Goal: Task Accomplishment & Management: Use online tool/utility

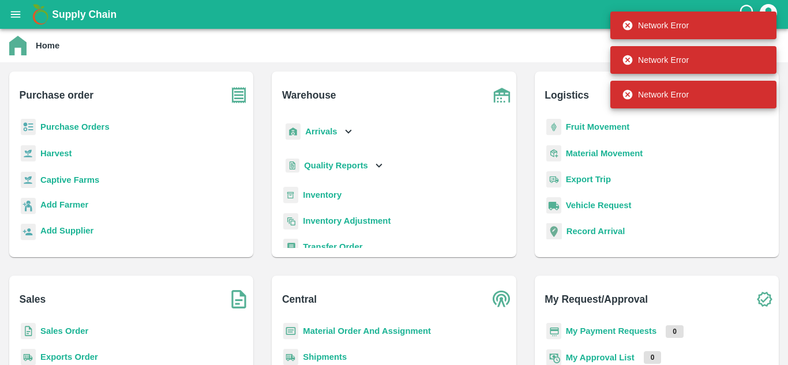
click at [313, 194] on b "Inventory" at bounding box center [322, 194] width 39 height 9
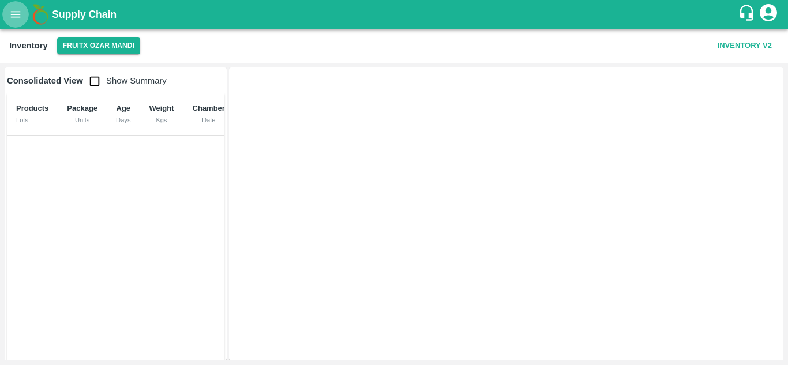
click at [10, 7] on button "open drawer" at bounding box center [15, 14] width 27 height 27
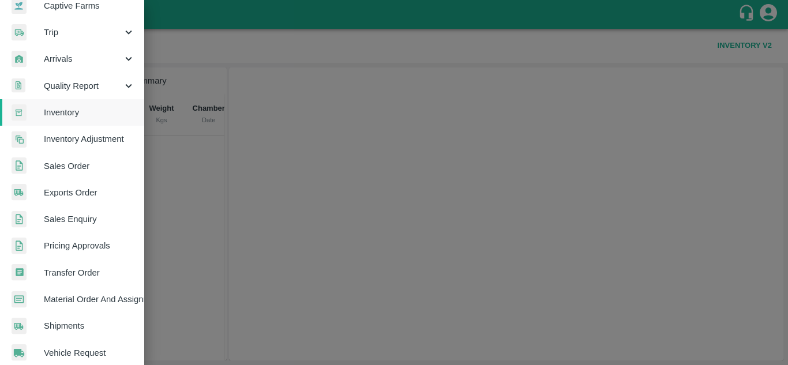
scroll to position [122, 0]
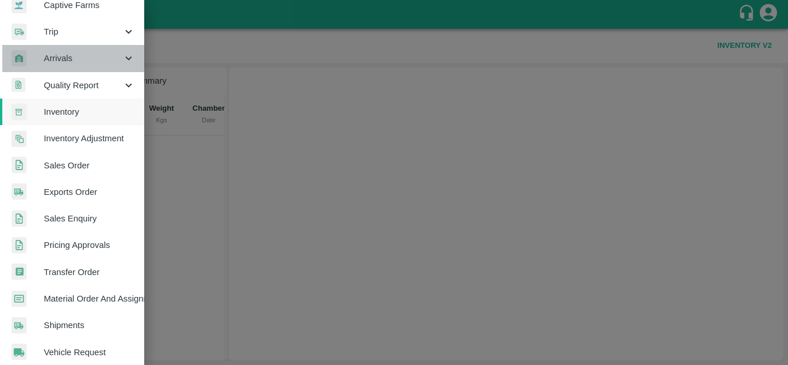
click at [110, 50] on div "Arrivals" at bounding box center [72, 58] width 144 height 27
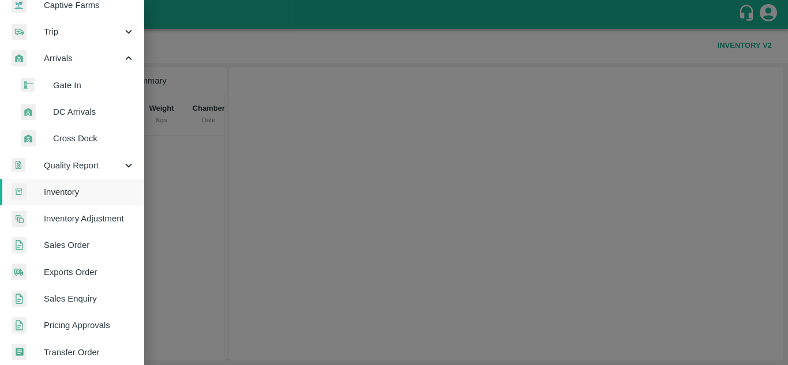
click at [76, 111] on span "DC Arrivals" at bounding box center [94, 112] width 82 height 13
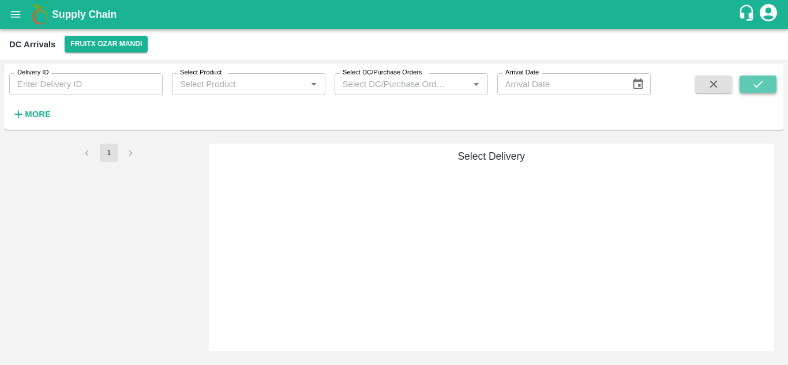
click at [748, 87] on button "submit" at bounding box center [757, 84] width 37 height 17
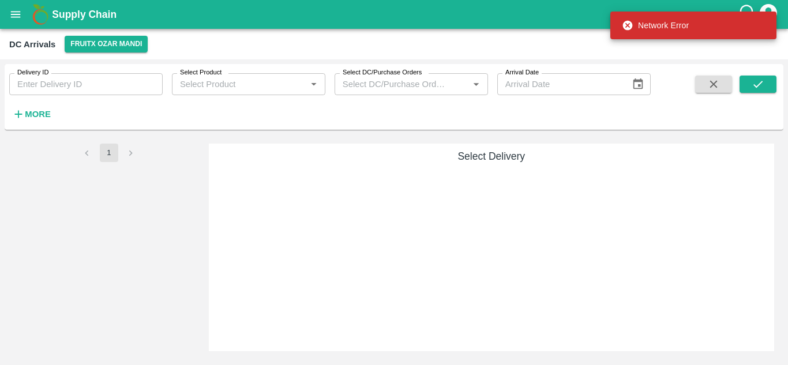
click at [48, 115] on strong "More" at bounding box center [38, 114] width 26 height 9
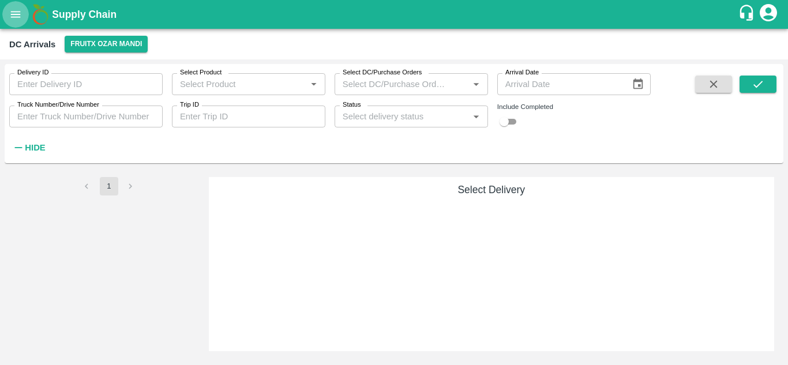
click at [17, 20] on icon "open drawer" at bounding box center [15, 14] width 13 height 13
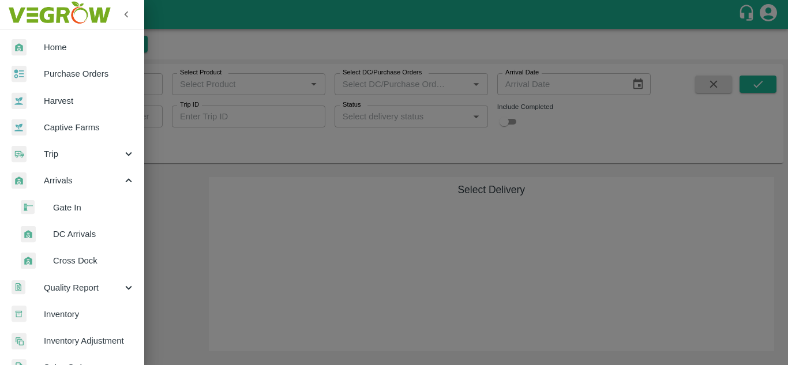
click at [72, 205] on span "Gate In" at bounding box center [94, 207] width 82 height 13
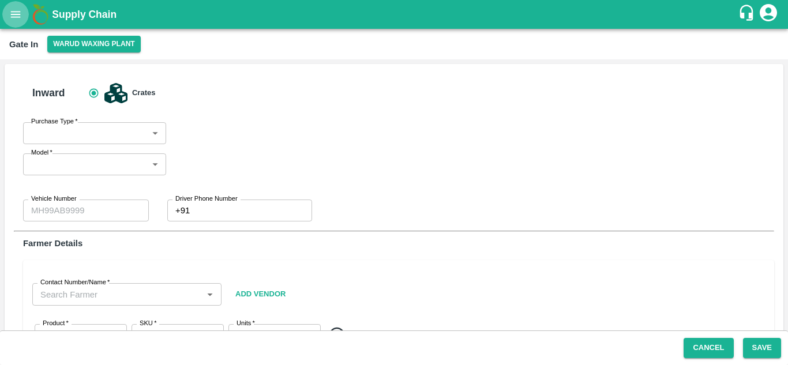
click at [9, 14] on button "open drawer" at bounding box center [15, 14] width 27 height 27
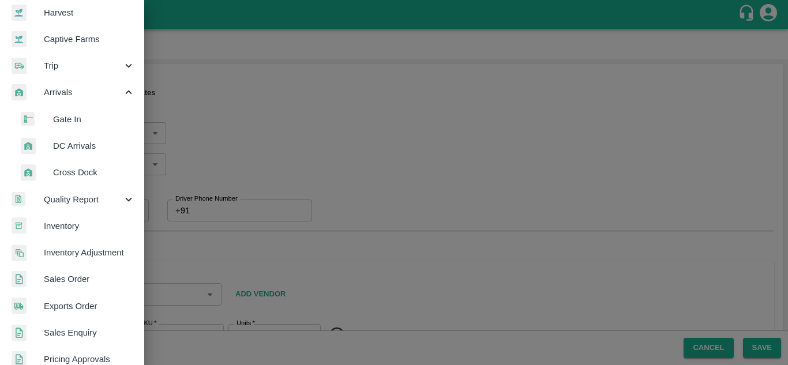
scroll to position [91, 0]
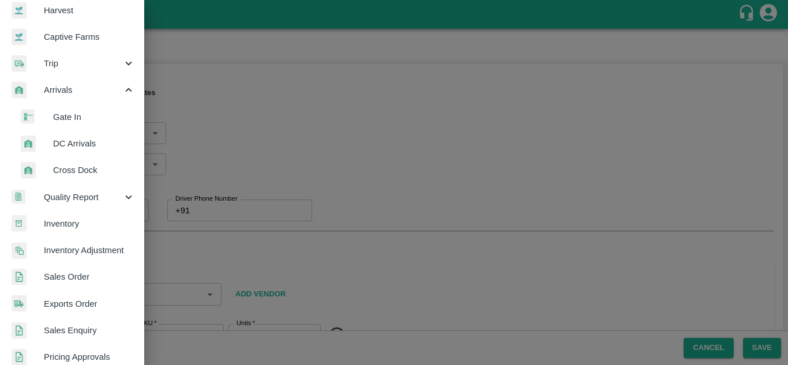
click at [69, 141] on span "DC Arrivals" at bounding box center [94, 143] width 82 height 13
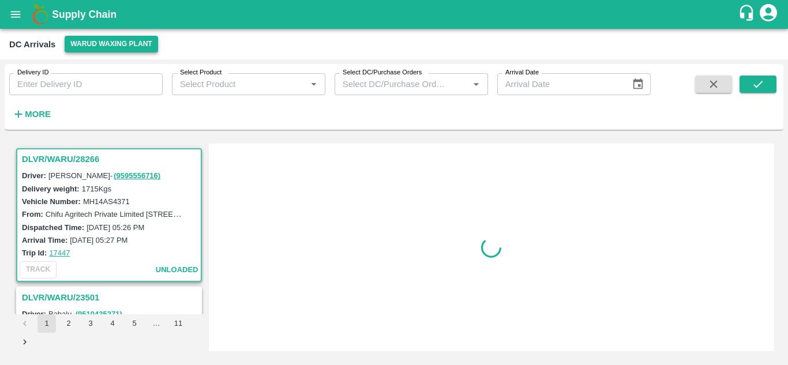
click at [91, 42] on button "Warud Waxing Plant" at bounding box center [111, 44] width 93 height 17
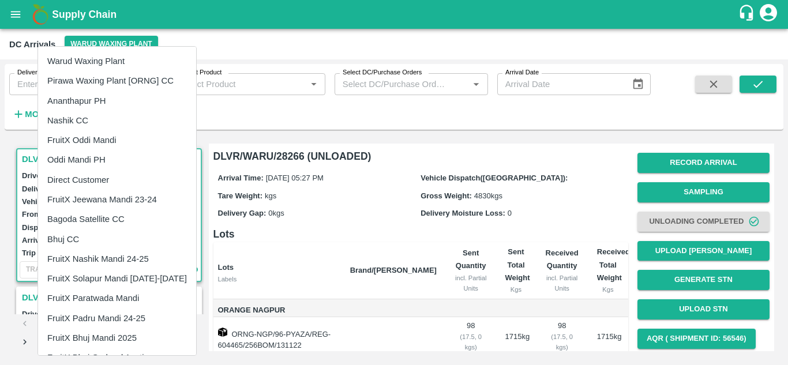
scroll to position [37, 0]
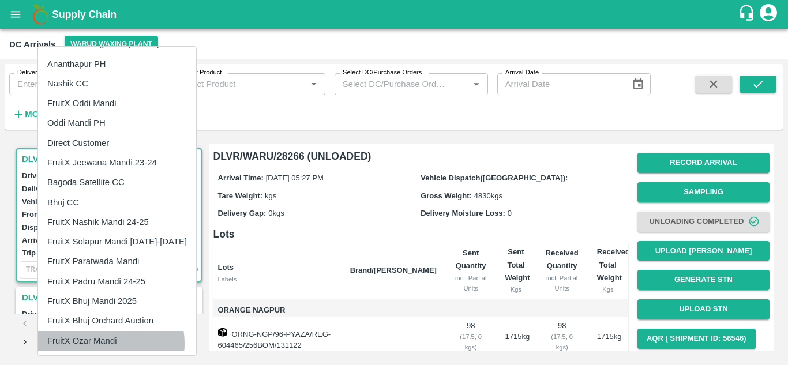
click at [101, 343] on li "FruitX Ozar Mandi" at bounding box center [117, 341] width 158 height 20
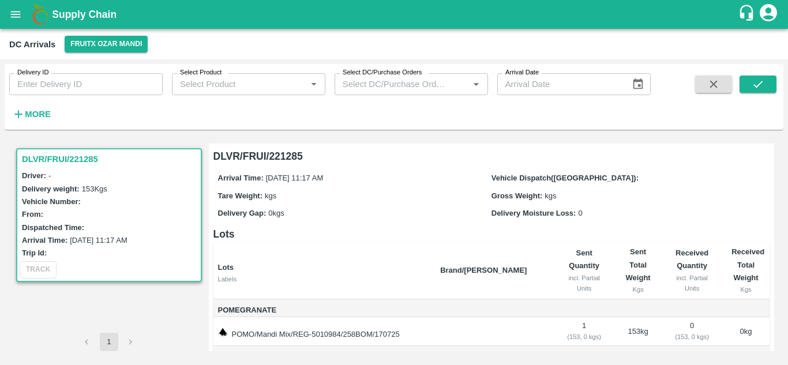
scroll to position [33, 0]
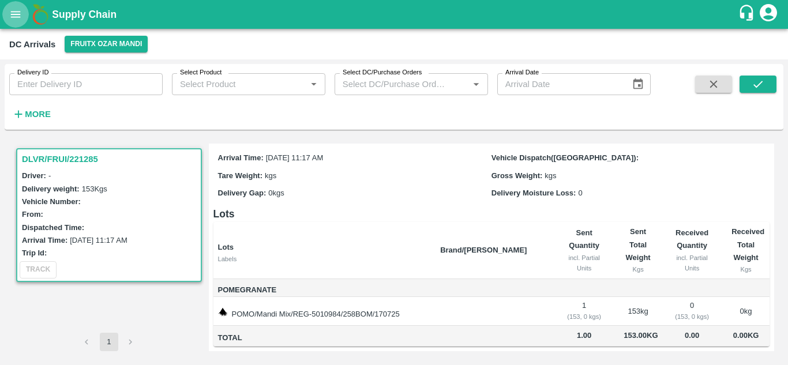
click at [14, 16] on icon "open drawer" at bounding box center [15, 14] width 13 height 13
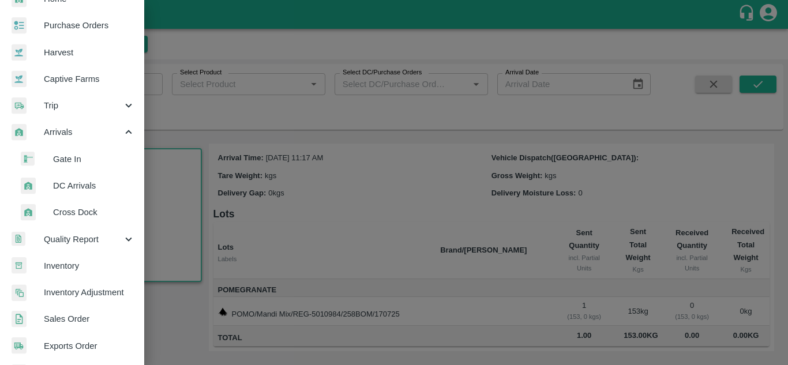
scroll to position [49, 0]
click at [76, 268] on span "Inventory" at bounding box center [89, 265] width 91 height 13
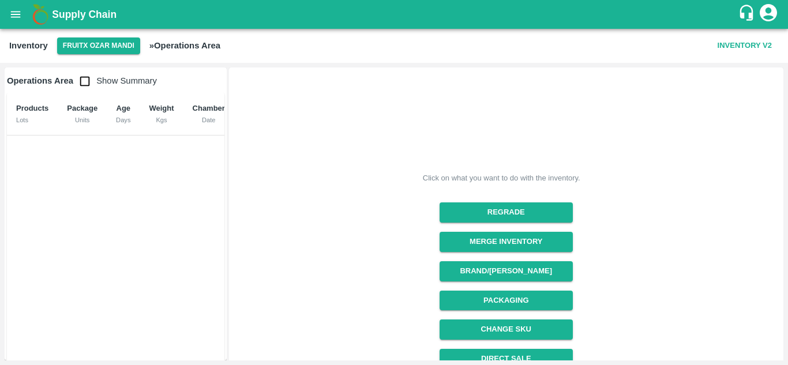
click at [12, 13] on icon "open drawer" at bounding box center [15, 14] width 13 height 13
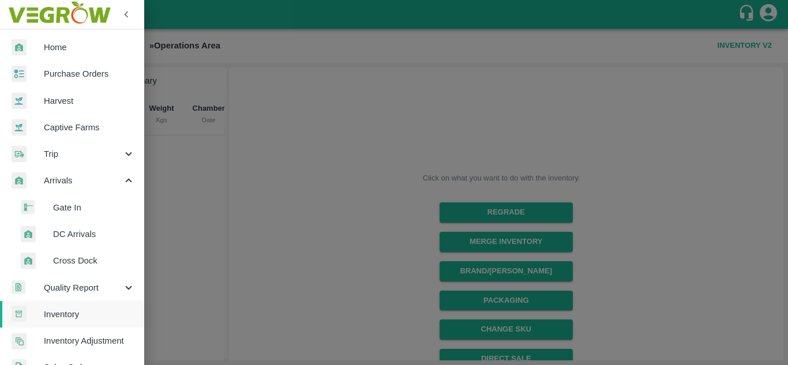
click at [89, 236] on span "DC Arrivals" at bounding box center [94, 234] width 82 height 13
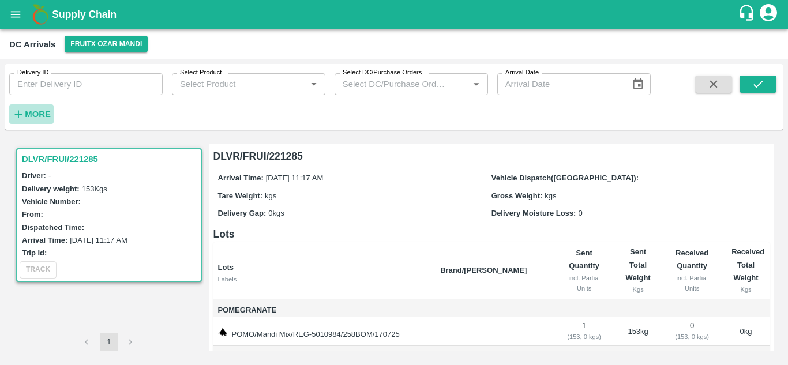
click at [47, 113] on strong "More" at bounding box center [38, 114] width 26 height 9
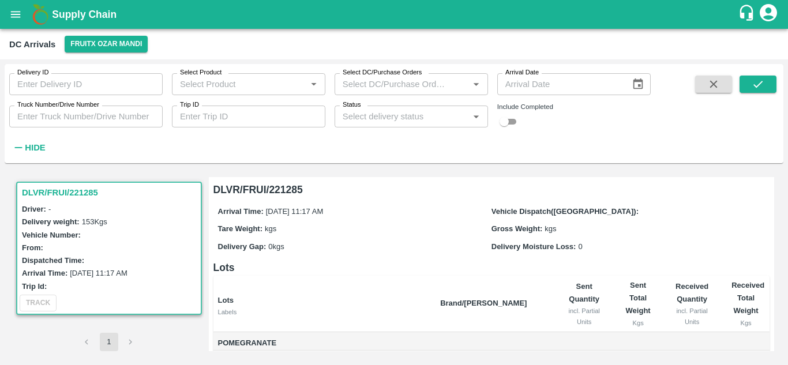
click at [514, 119] on input "checkbox" at bounding box center [504, 122] width 42 height 14
click at [765, 80] on button "submit" at bounding box center [757, 84] width 37 height 17
click at [509, 124] on input "checkbox" at bounding box center [513, 122] width 42 height 14
checkbox input "false"
click at [758, 77] on button "submit" at bounding box center [757, 84] width 37 height 17
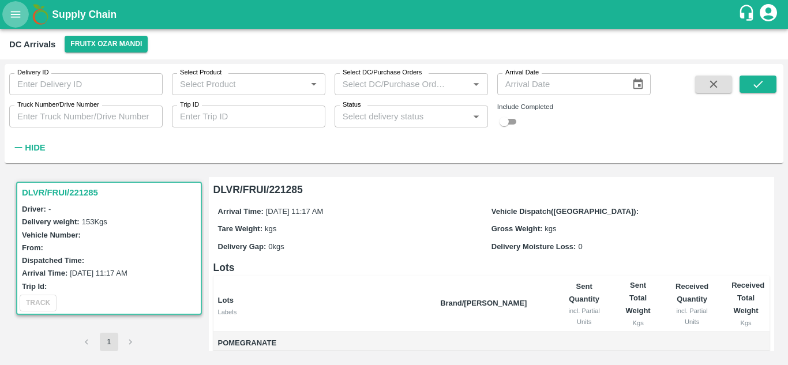
click at [13, 7] on button "open drawer" at bounding box center [15, 14] width 27 height 27
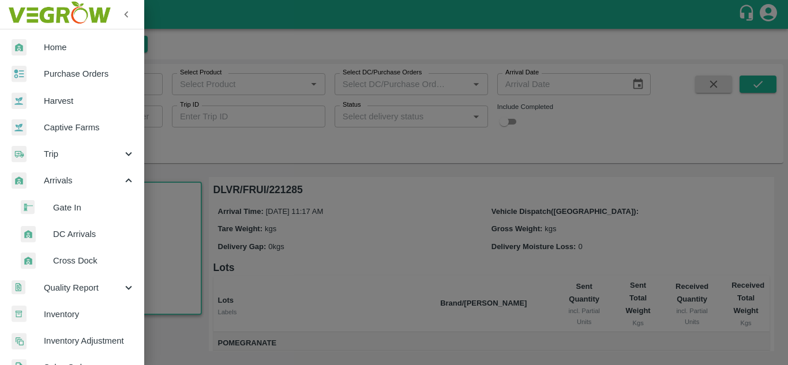
click at [78, 235] on span "DC Arrivals" at bounding box center [94, 234] width 82 height 13
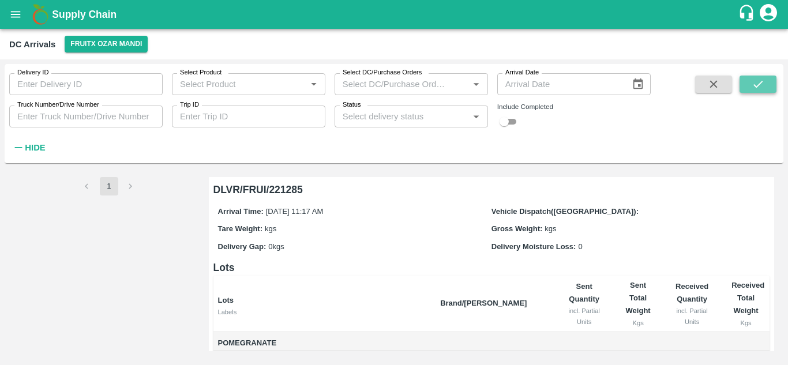
click at [758, 81] on icon "submit" at bounding box center [757, 84] width 13 height 13
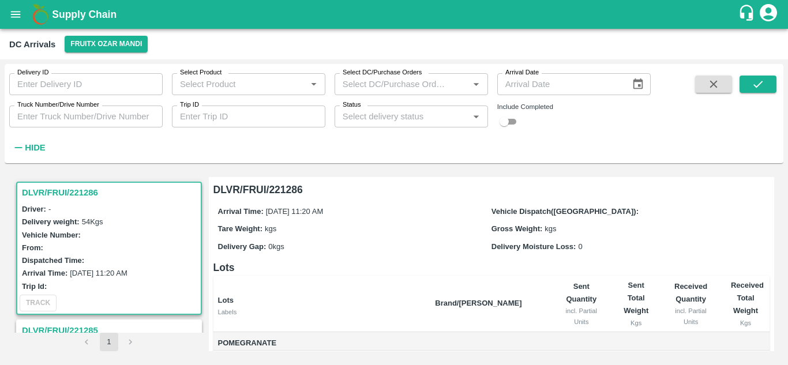
click at [44, 190] on h3 "DLVR/FRUI/221286" at bounding box center [111, 192] width 178 height 15
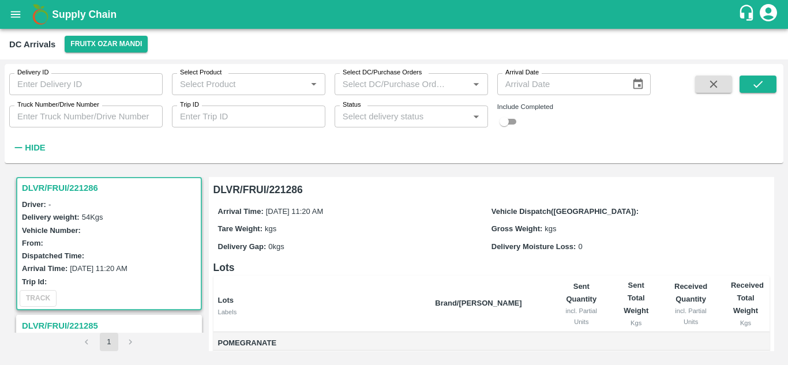
click at [47, 182] on h3 "DLVR/FRUI/221286" at bounding box center [111, 187] width 178 height 15
click at [11, 8] on icon "open drawer" at bounding box center [15, 14] width 13 height 13
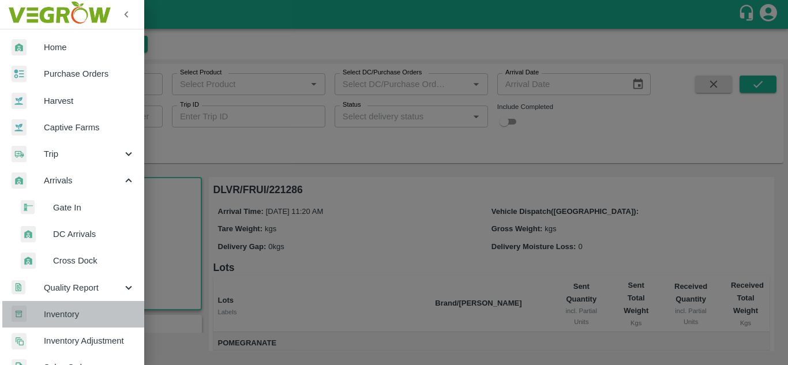
click at [84, 319] on span "Inventory" at bounding box center [89, 314] width 91 height 13
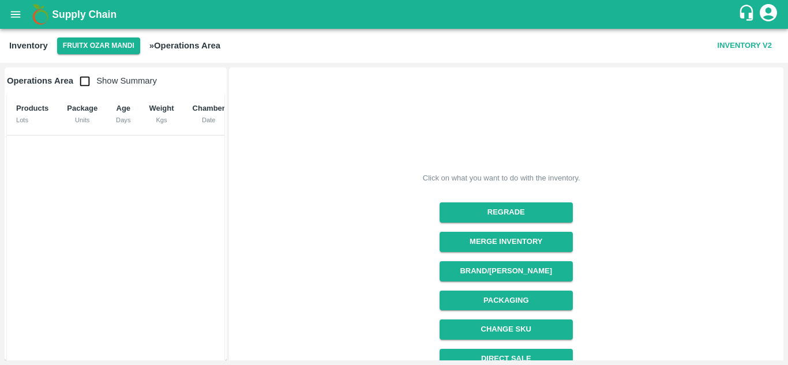
scroll to position [160, 0]
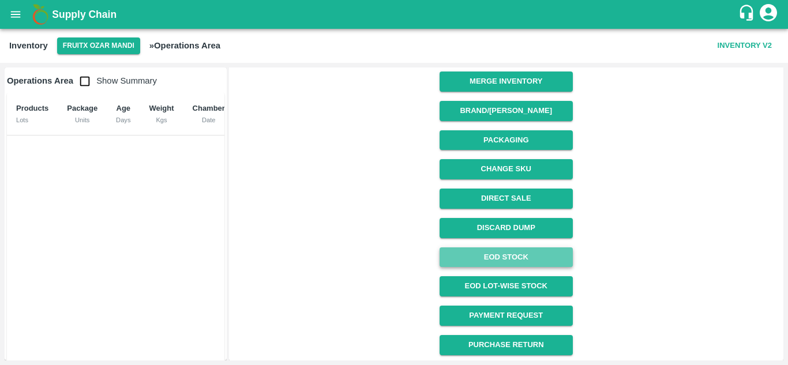
click at [513, 251] on link "EOD Stock" at bounding box center [505, 257] width 133 height 20
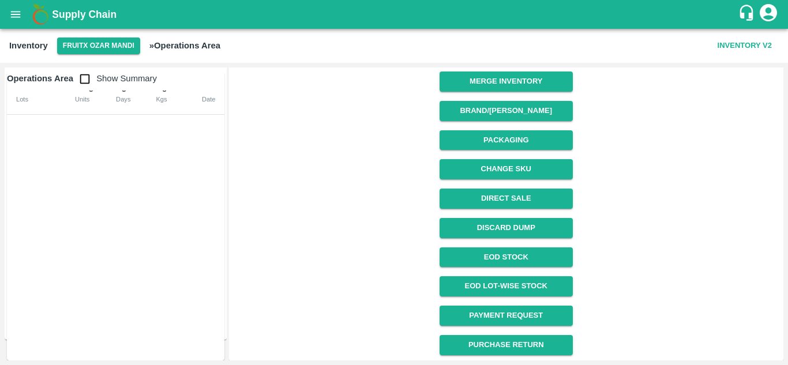
scroll to position [0, 0]
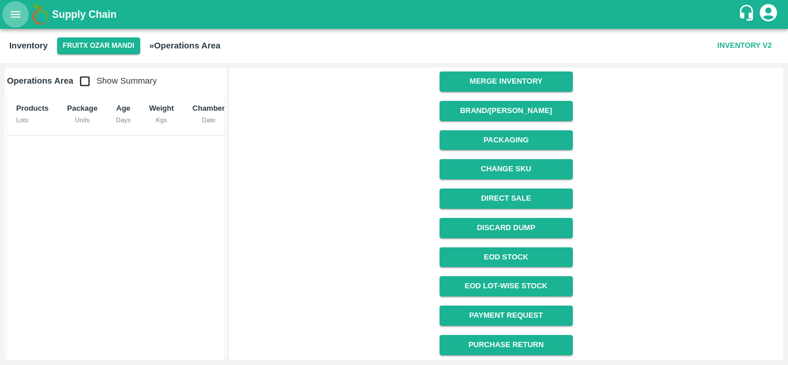
click at [14, 11] on icon "open drawer" at bounding box center [15, 14] width 13 height 13
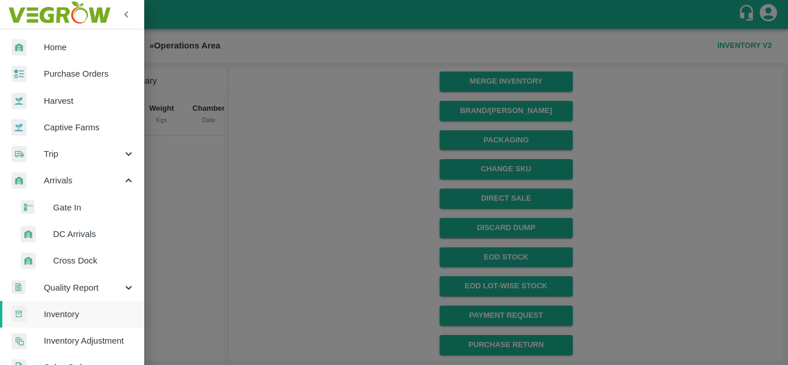
click at [78, 232] on span "DC Arrivals" at bounding box center [94, 234] width 82 height 13
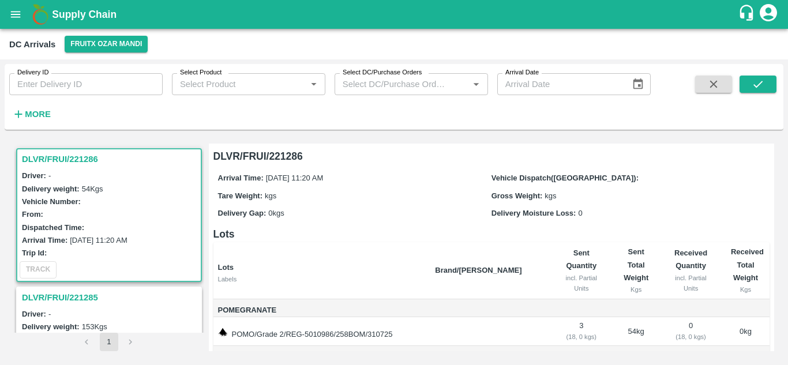
click at [71, 157] on h3 "DLVR/FRUI/221286" at bounding box center [111, 159] width 178 height 15
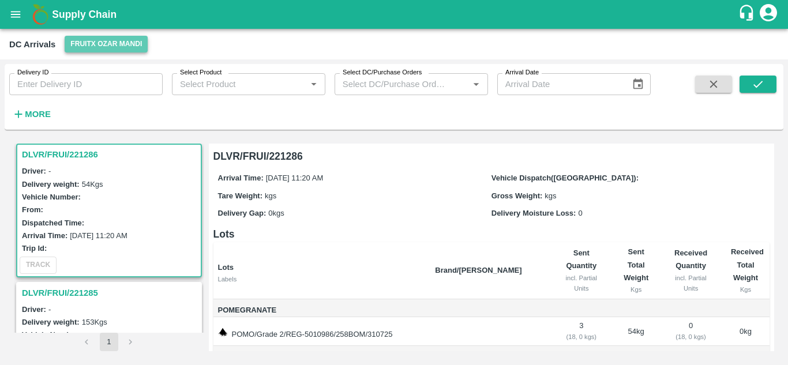
click at [91, 46] on button "FruitX Ozar Mandi" at bounding box center [106, 44] width 83 height 17
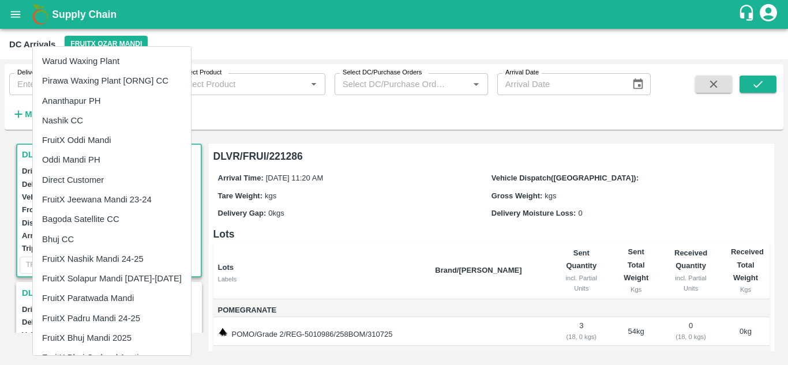
scroll to position [37, 0]
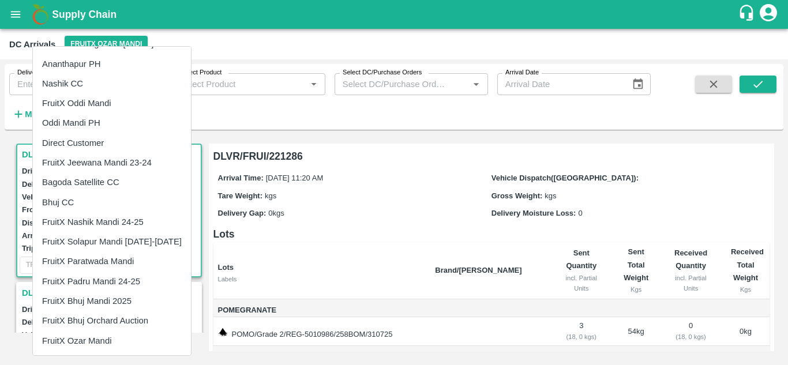
click at [321, 201] on div at bounding box center [394, 182] width 788 height 365
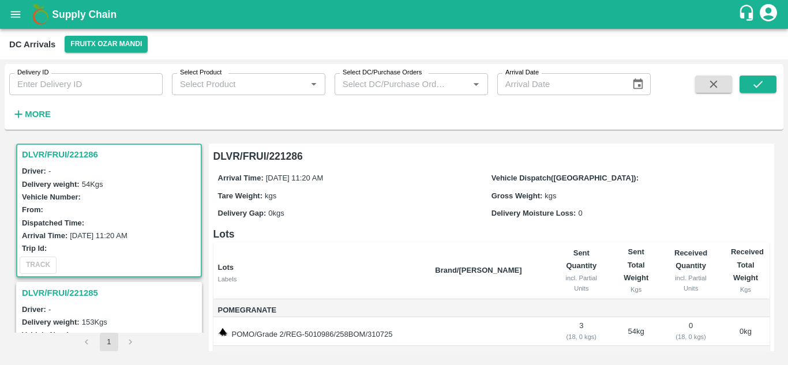
click at [321, 201] on div at bounding box center [394, 182] width 788 height 365
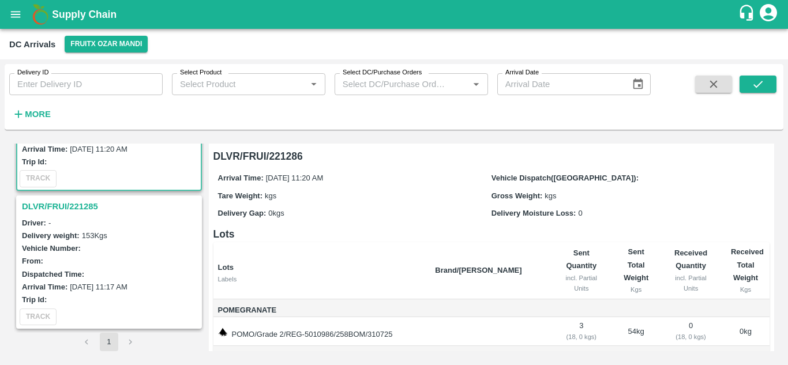
scroll to position [0, 0]
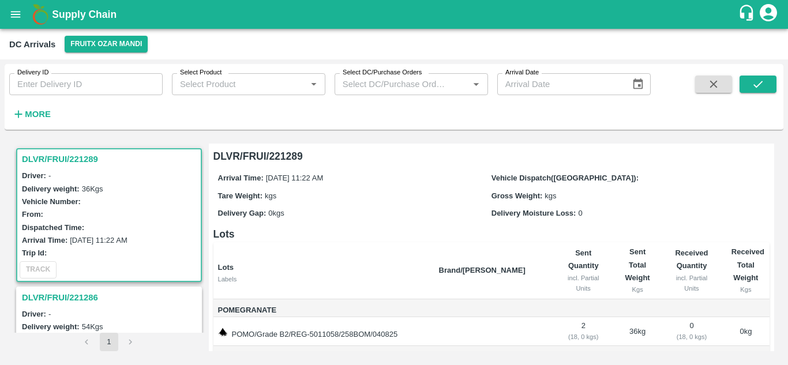
click at [41, 268] on div "TRACK" at bounding box center [108, 269] width 183 height 21
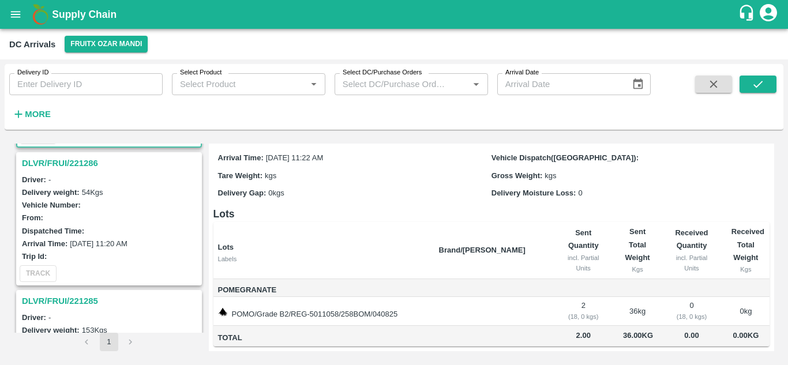
scroll to position [229, 0]
